Goal: Task Accomplishment & Management: Complete application form

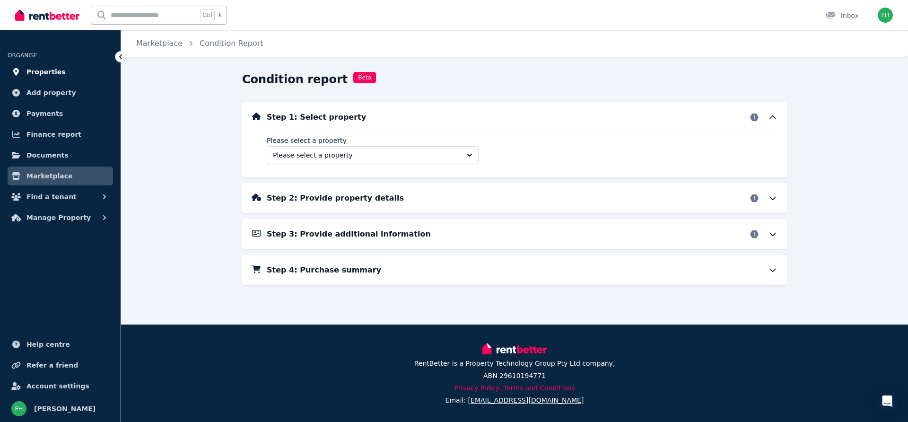
click at [35, 73] on span "Properties" at bounding box center [45, 71] width 39 height 11
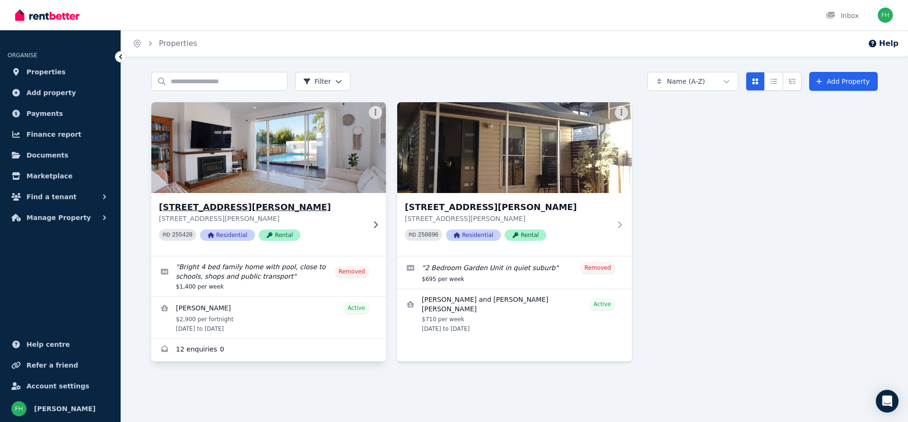
click at [375, 225] on icon at bounding box center [375, 225] width 9 height 8
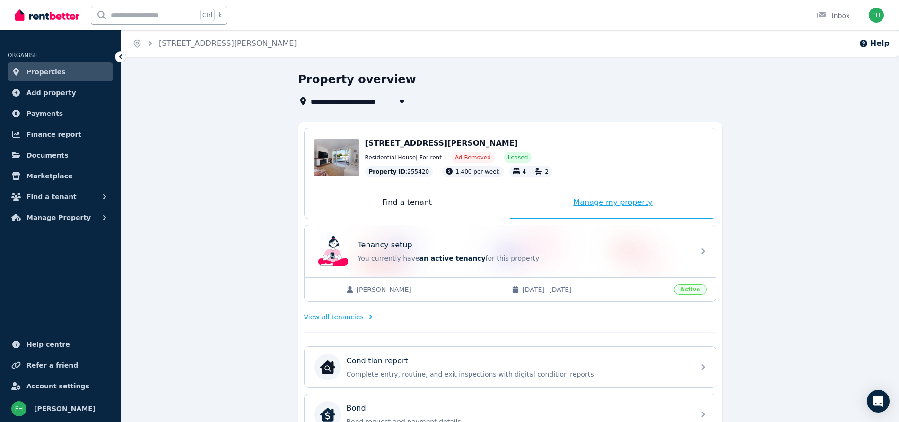
click at [612, 197] on div "Manage my property" at bounding box center [613, 202] width 206 height 31
click at [622, 200] on div "Manage my property" at bounding box center [613, 202] width 206 height 31
click at [616, 205] on div "Manage my property" at bounding box center [613, 202] width 206 height 31
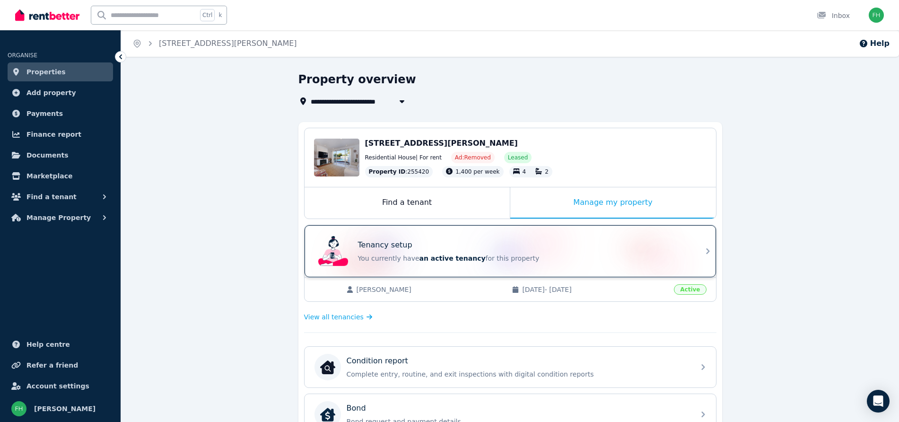
click at [683, 257] on p "You currently have an active tenancy for this property" at bounding box center [523, 257] width 331 height 9
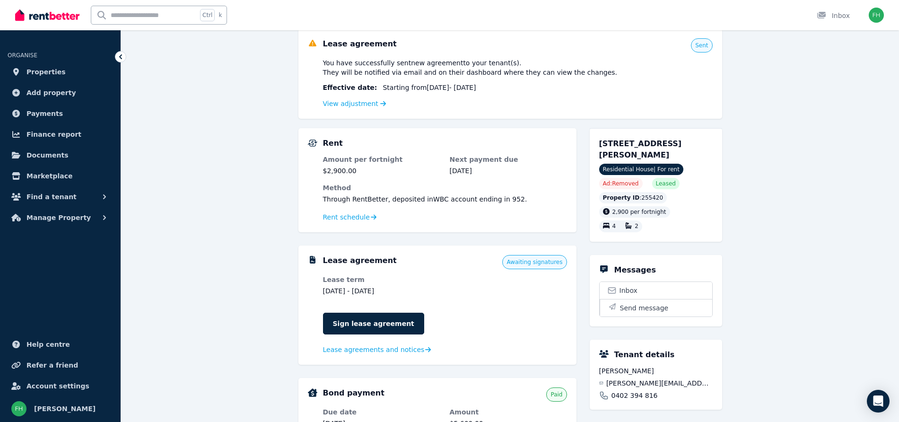
scroll to position [118, 0]
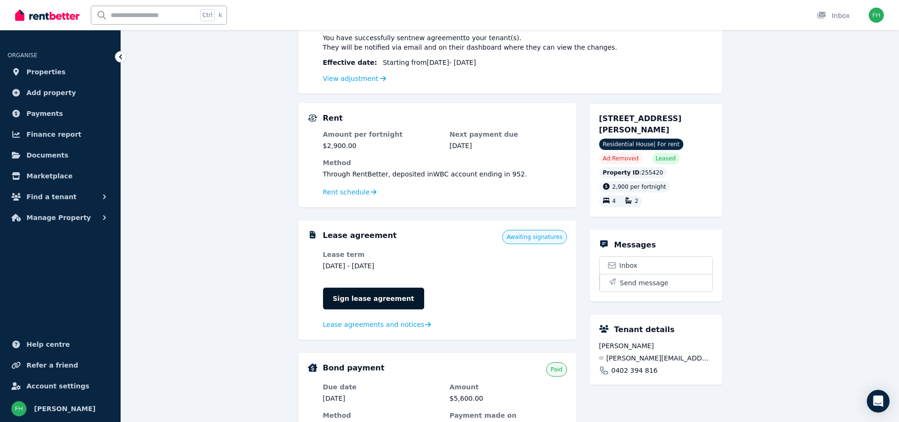
click at [356, 297] on link "Sign lease agreement" at bounding box center [373, 298] width 101 height 22
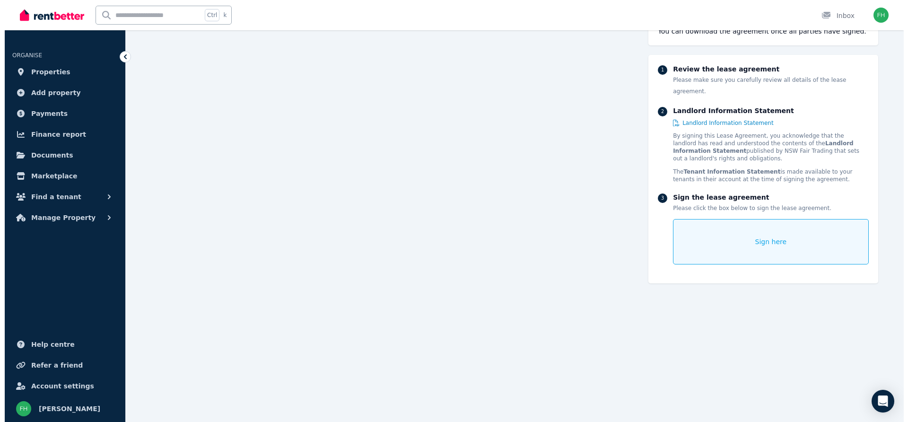
scroll to position [473, 0]
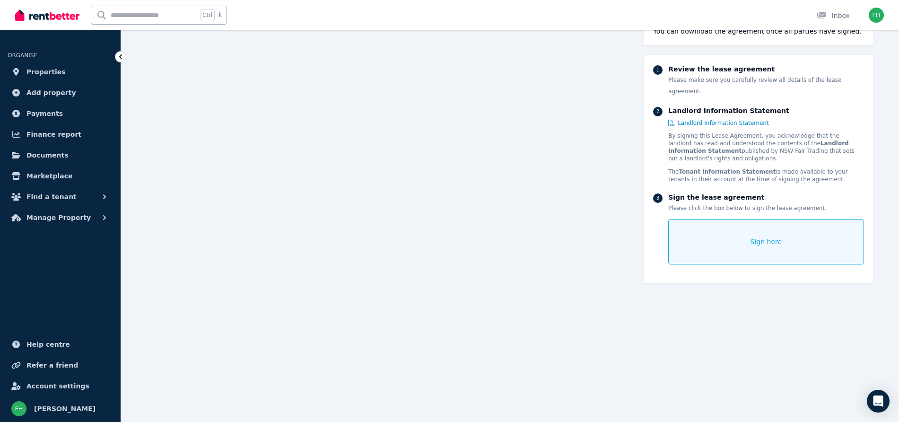
click at [718, 238] on div "Sign here" at bounding box center [765, 241] width 195 height 45
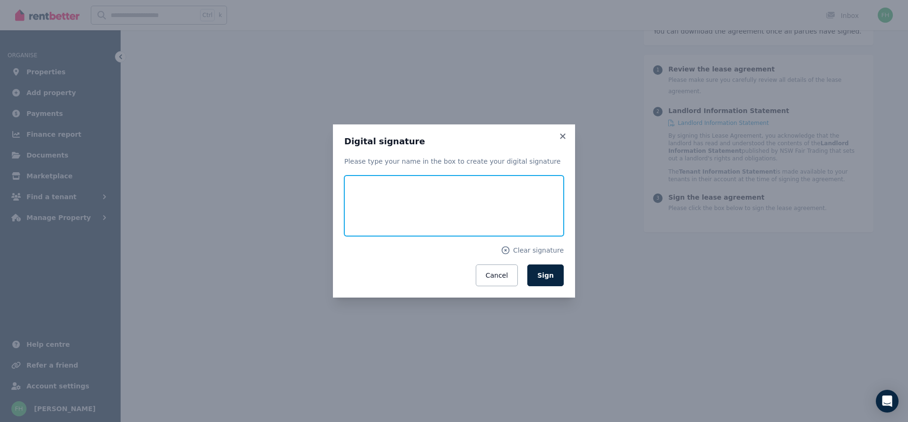
click at [462, 208] on input "text" at bounding box center [453, 205] width 219 height 61
type input "**********"
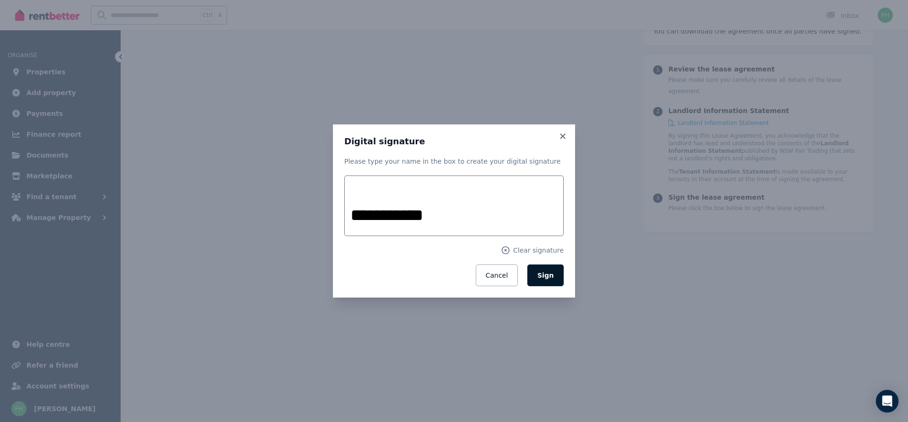
click at [547, 277] on span "Sign" at bounding box center [545, 275] width 17 height 8
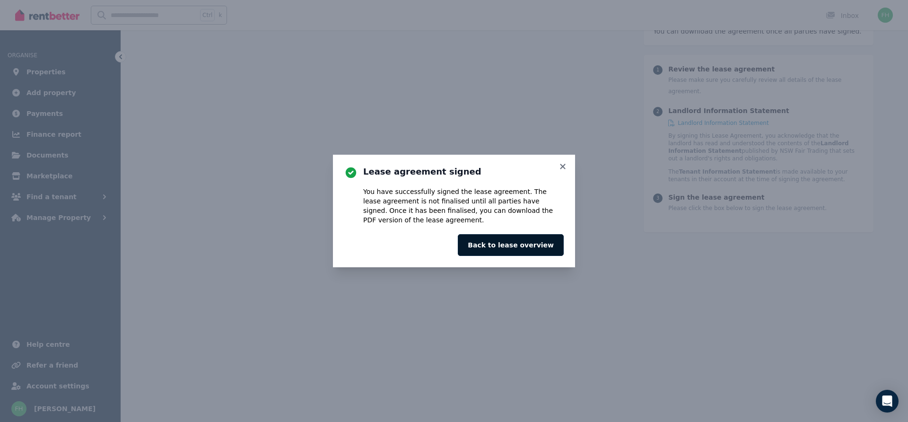
click at [530, 245] on button "Back to lease overview" at bounding box center [511, 245] width 106 height 22
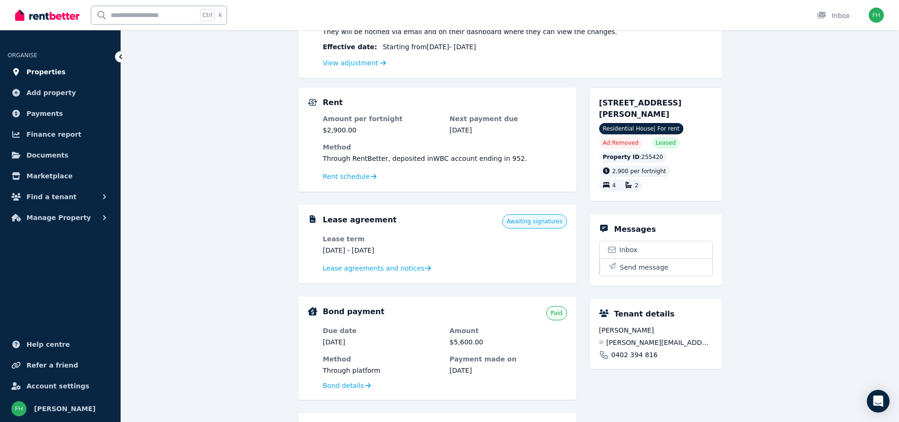
scroll to position [59, 0]
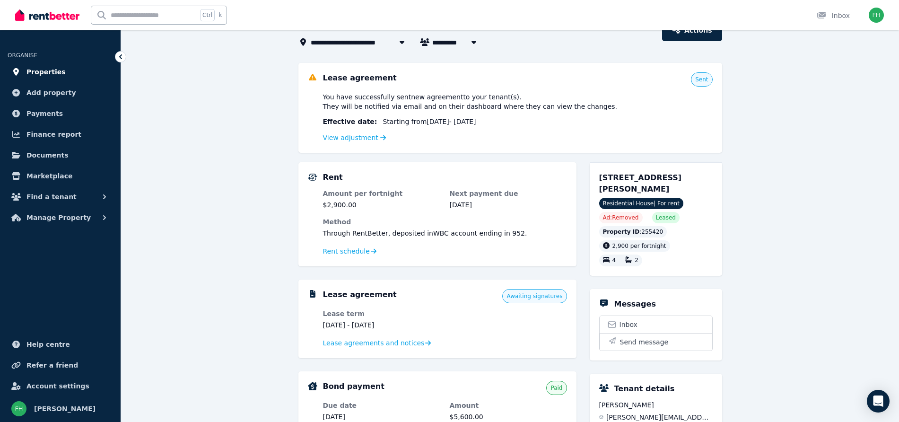
click at [34, 70] on span "Properties" at bounding box center [45, 71] width 39 height 11
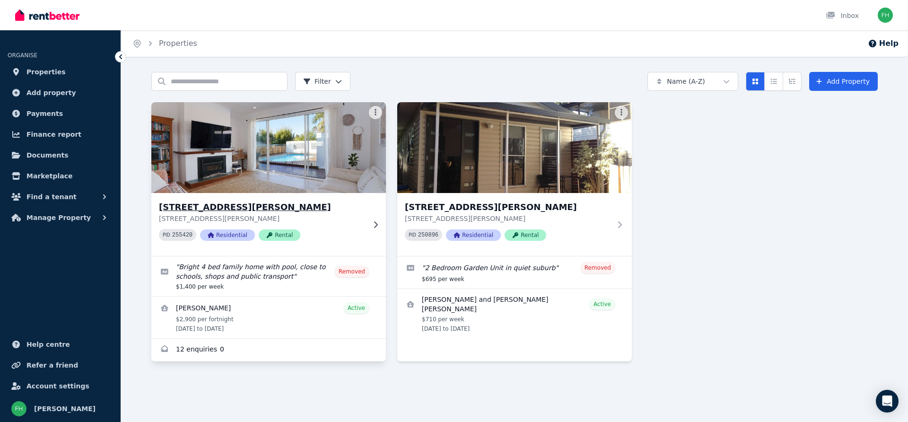
click at [372, 224] on icon at bounding box center [375, 225] width 9 height 8
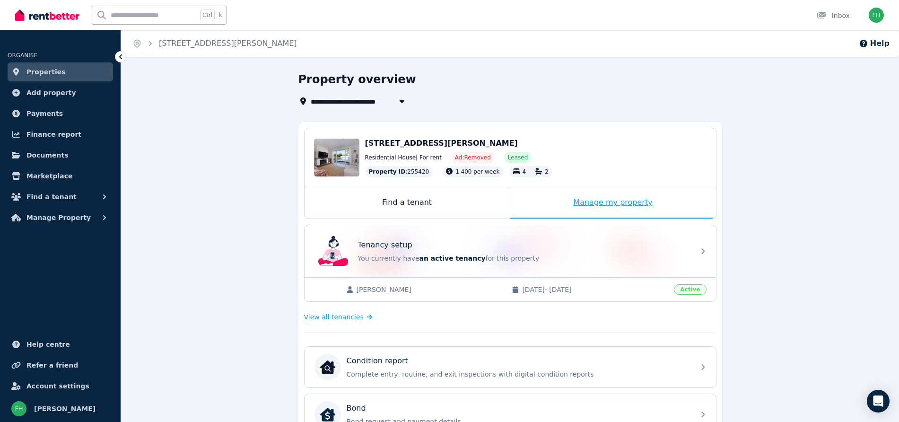
click at [604, 202] on div "Manage my property" at bounding box center [613, 202] width 206 height 31
click at [619, 203] on div "Manage my property" at bounding box center [613, 202] width 206 height 31
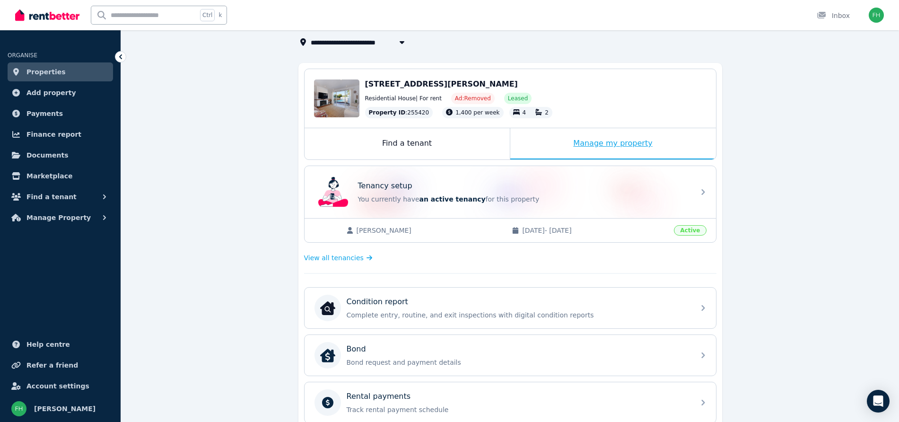
scroll to position [177, 0]
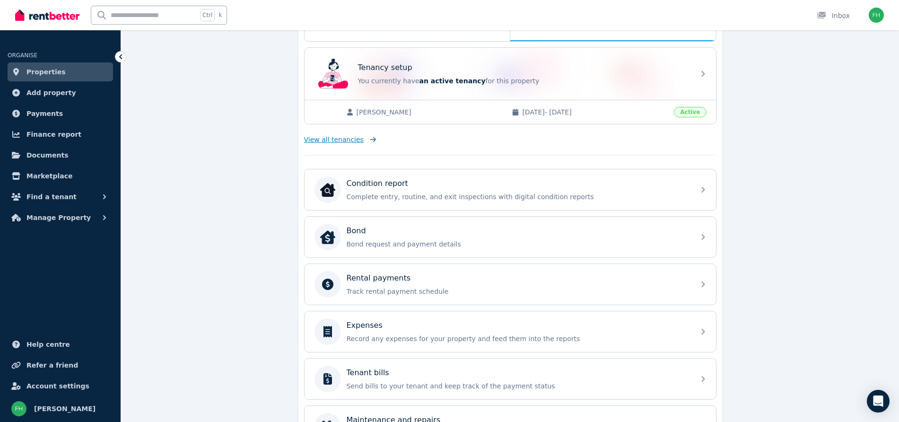
click at [330, 141] on span "View all tenancies" at bounding box center [334, 139] width 60 height 9
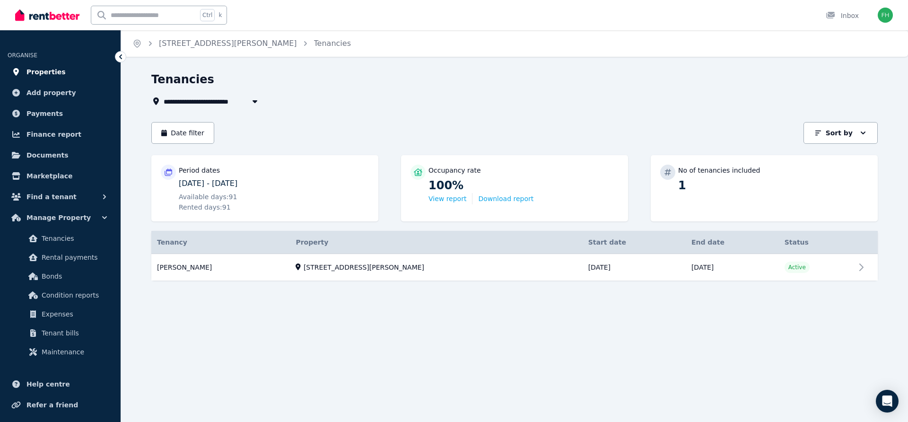
click at [39, 75] on span "Properties" at bounding box center [45, 71] width 39 height 11
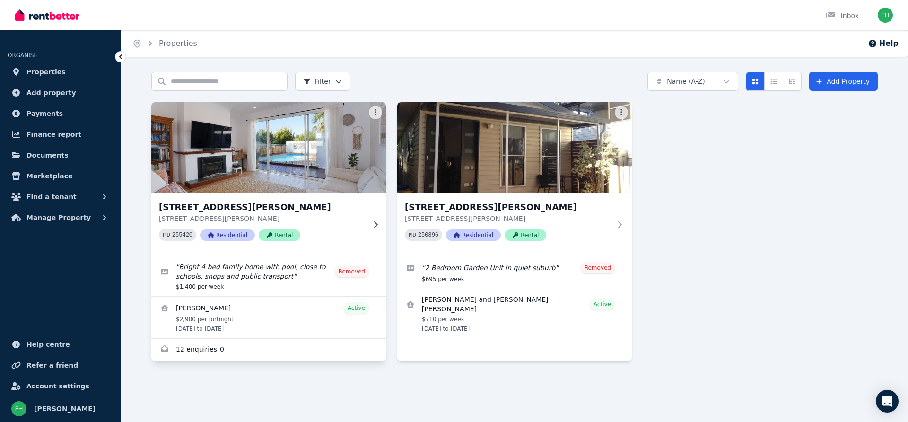
click at [373, 227] on icon at bounding box center [375, 225] width 9 height 8
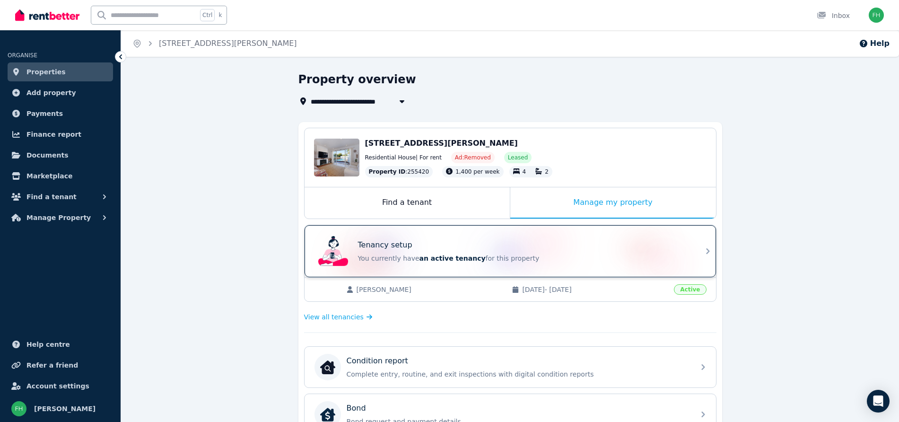
click at [599, 243] on div "Tenancy setup" at bounding box center [523, 244] width 331 height 11
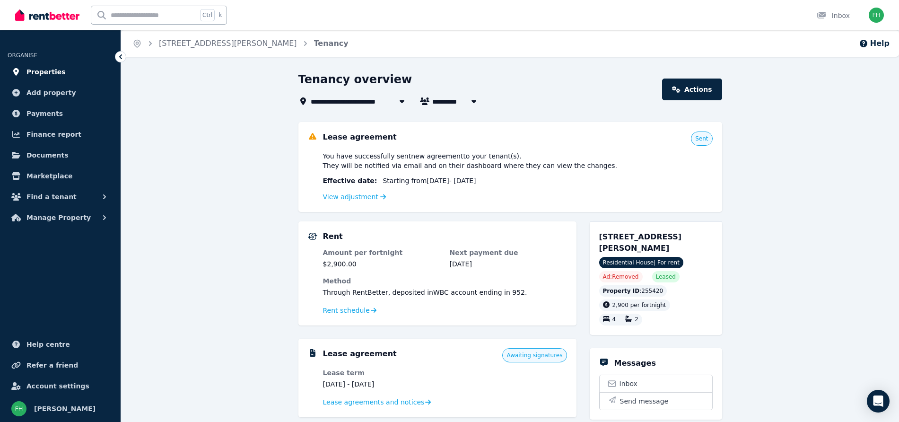
click at [35, 73] on span "Properties" at bounding box center [45, 71] width 39 height 11
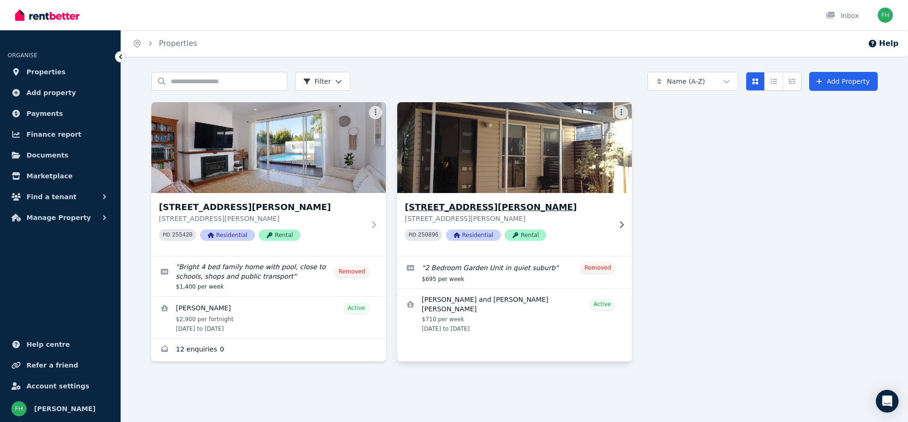
click at [623, 225] on icon at bounding box center [622, 224] width 4 height 7
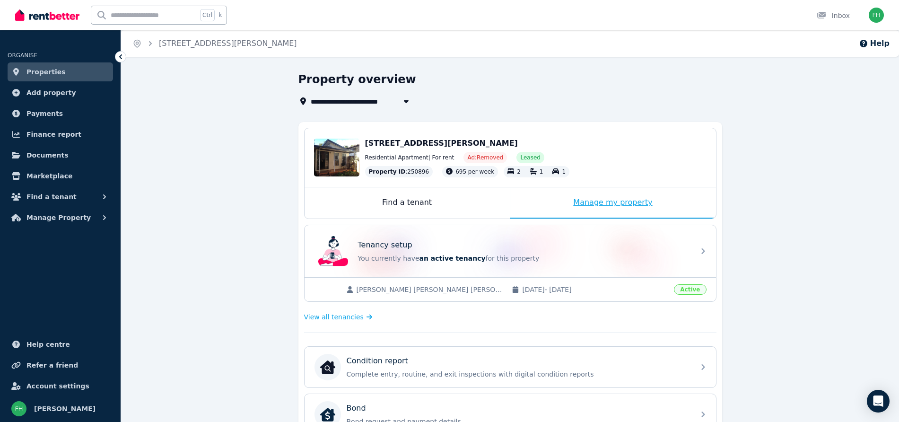
click at [609, 202] on div "Manage my property" at bounding box center [613, 202] width 206 height 31
click at [606, 204] on div "Manage my property" at bounding box center [613, 202] width 206 height 31
click at [585, 200] on div "Manage my property" at bounding box center [613, 202] width 206 height 31
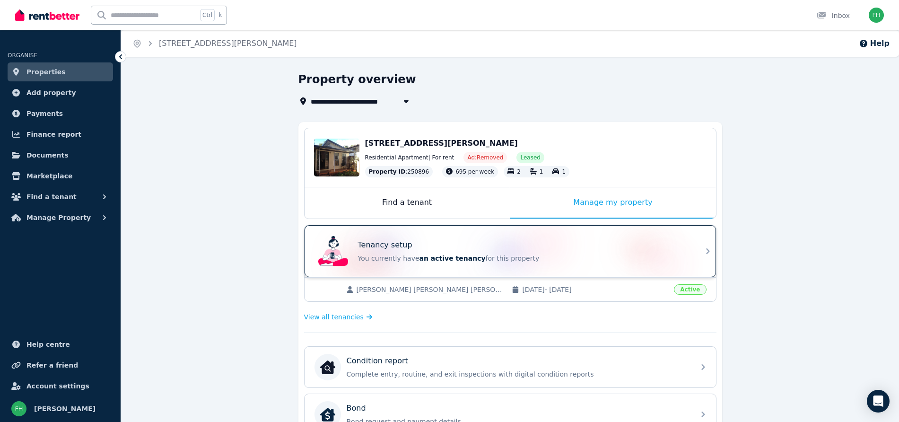
click at [537, 256] on p "You currently have an active tenancy for this property" at bounding box center [523, 257] width 331 height 9
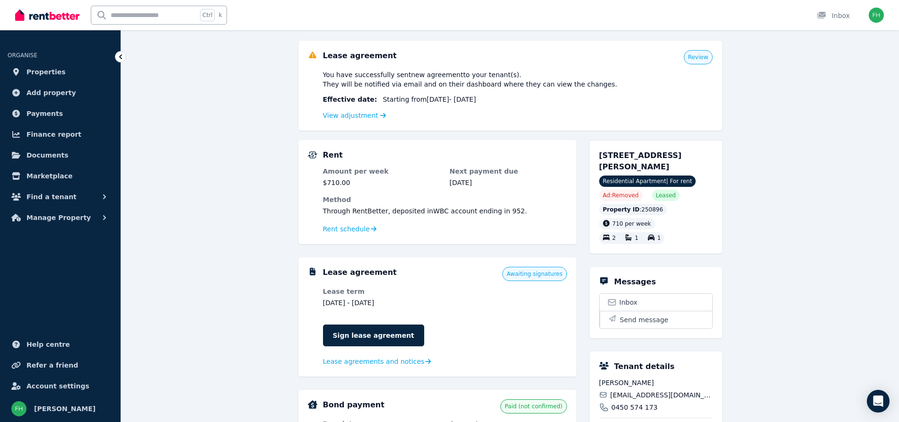
scroll to position [118, 0]
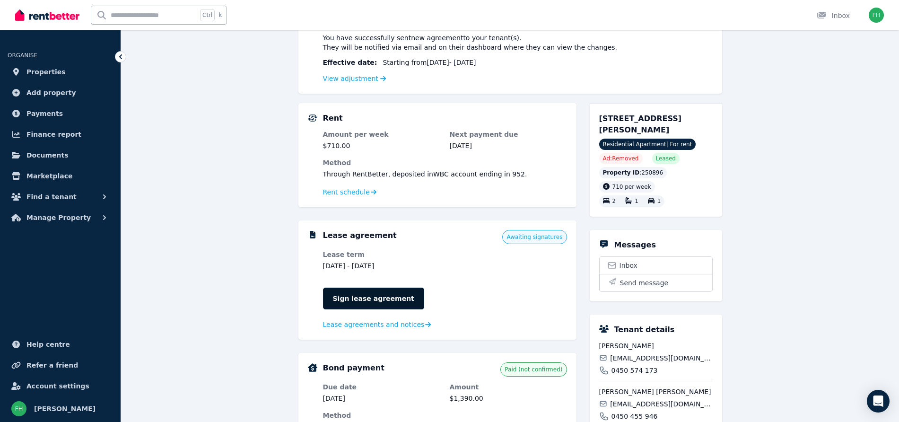
click at [357, 299] on link "Sign lease agreement" at bounding box center [373, 298] width 101 height 22
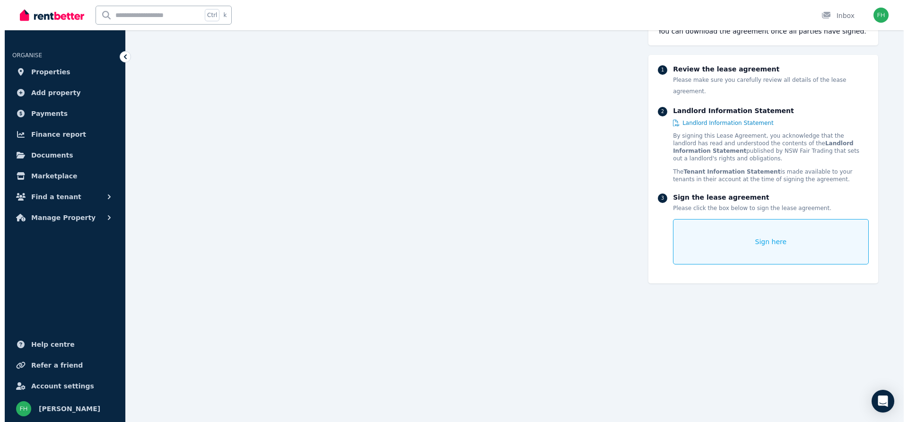
scroll to position [2305, 0]
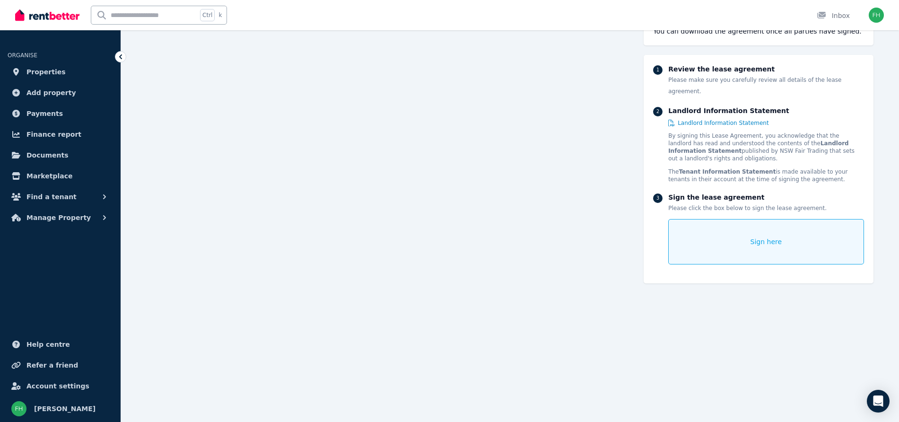
click at [772, 237] on span "Sign here" at bounding box center [766, 241] width 32 height 9
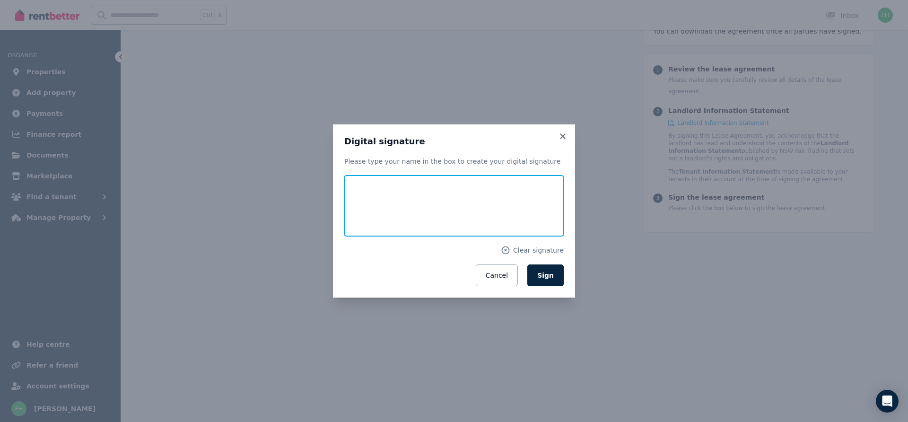
click at [427, 214] on input "text" at bounding box center [453, 205] width 219 height 61
type input "**********"
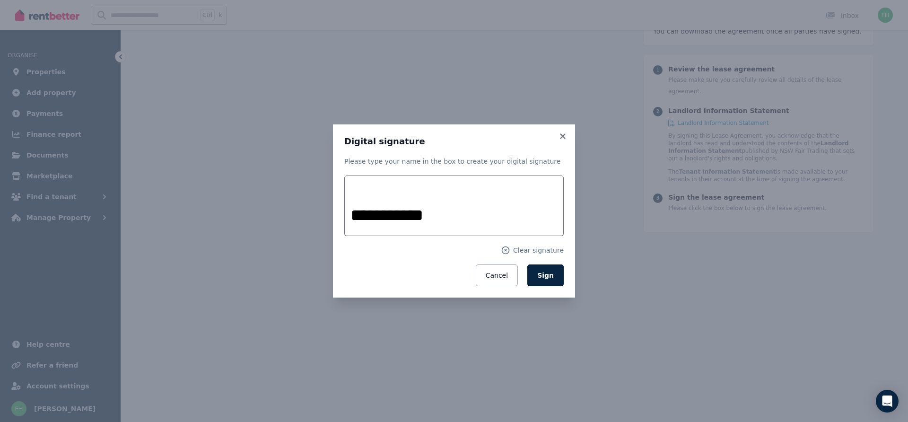
click at [549, 276] on span "Sign" at bounding box center [545, 275] width 17 height 8
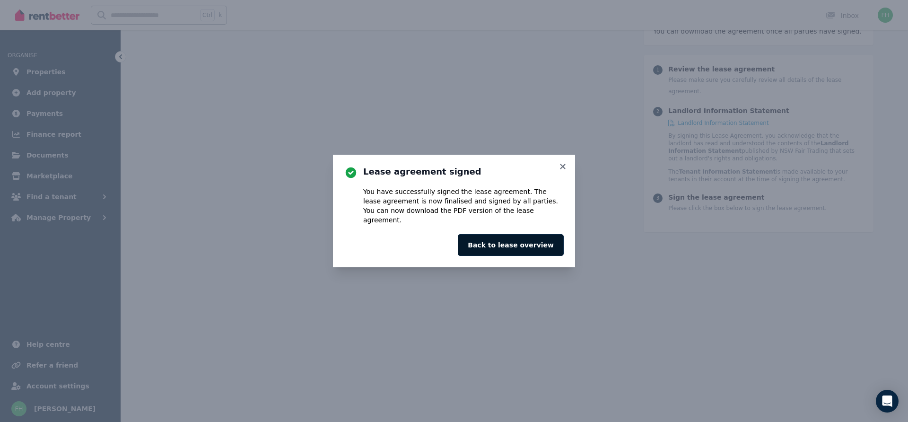
click at [510, 242] on button "Back to lease overview" at bounding box center [511, 245] width 106 height 22
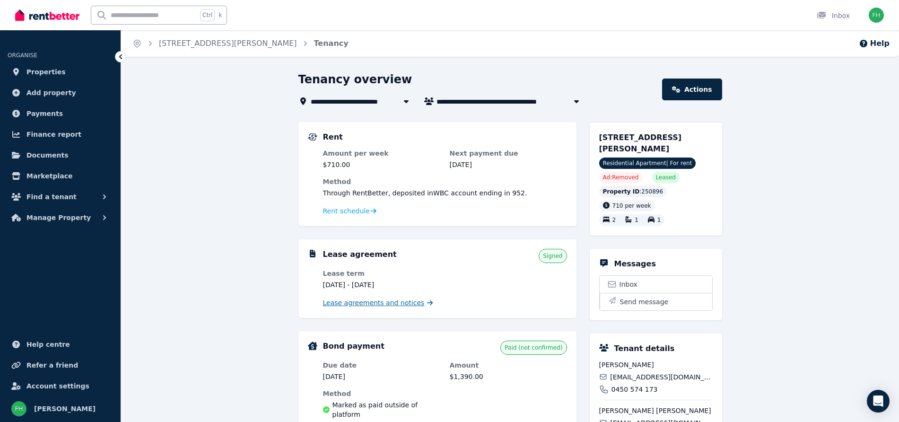
click at [347, 303] on span "Lease agreements and notices" at bounding box center [374, 302] width 102 height 9
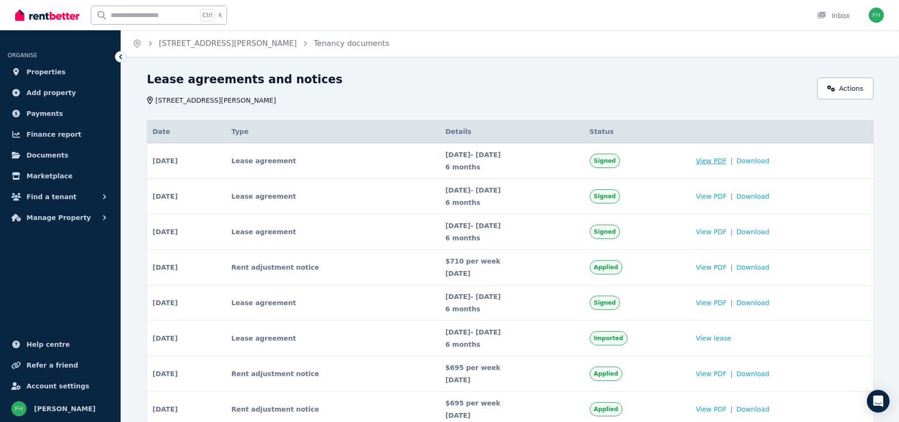
click at [727, 160] on span "View PDF" at bounding box center [711, 160] width 31 height 9
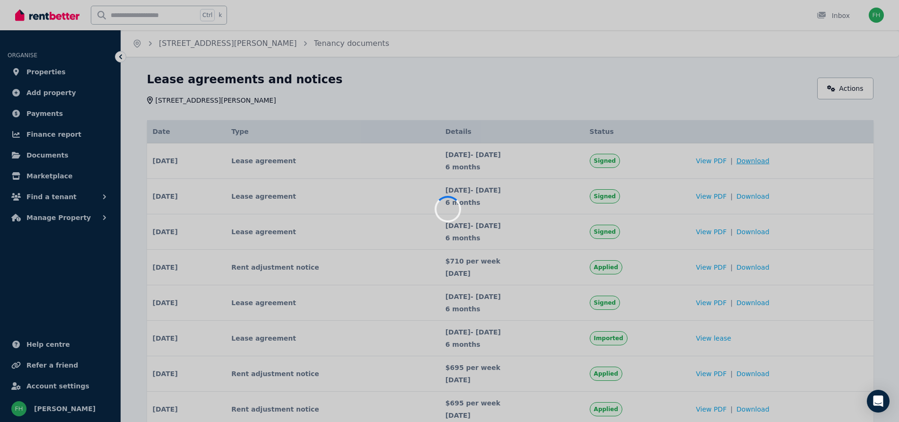
click at [765, 162] on div at bounding box center [449, 211] width 899 height 422
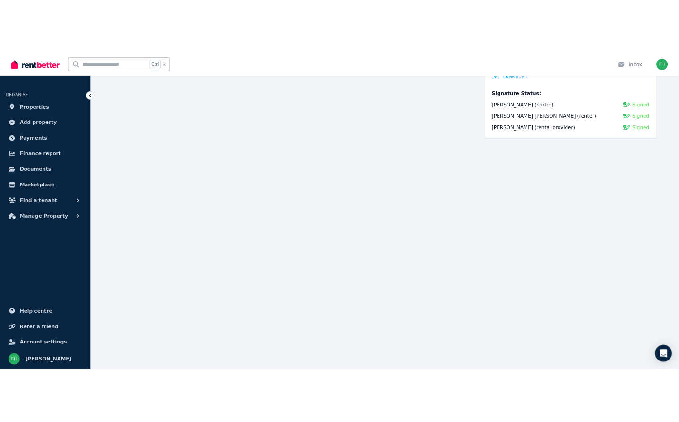
scroll to position [115, 0]
